Goal: Browse casually

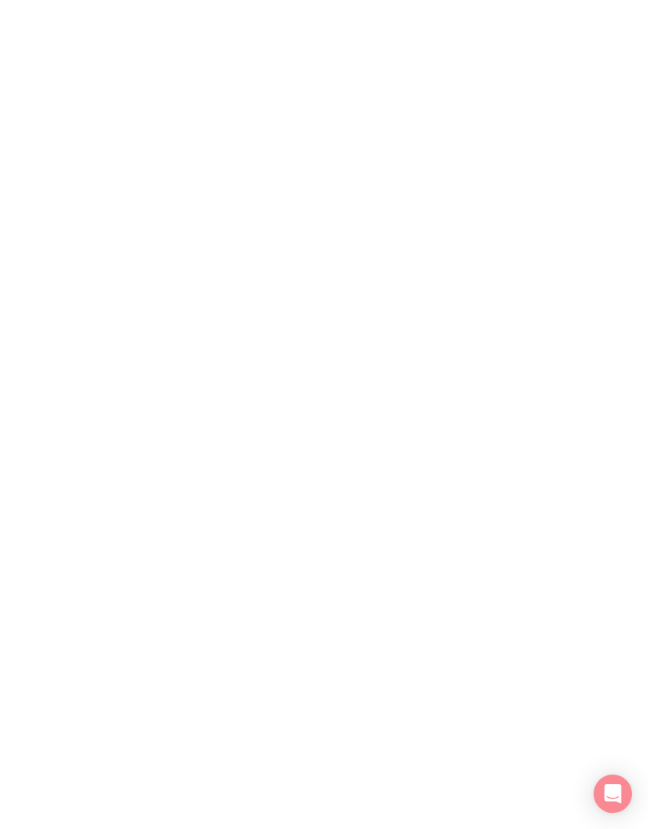
click at [647, 0] on html at bounding box center [324, 0] width 648 height 0
click at [519, 0] on html at bounding box center [324, 0] width 648 height 0
click at [429, 0] on html at bounding box center [324, 0] width 648 height 0
click at [625, 793] on div "Open Intercom Messenger" at bounding box center [612, 793] width 38 height 38
